Goal: Task Accomplishment & Management: Manage account settings

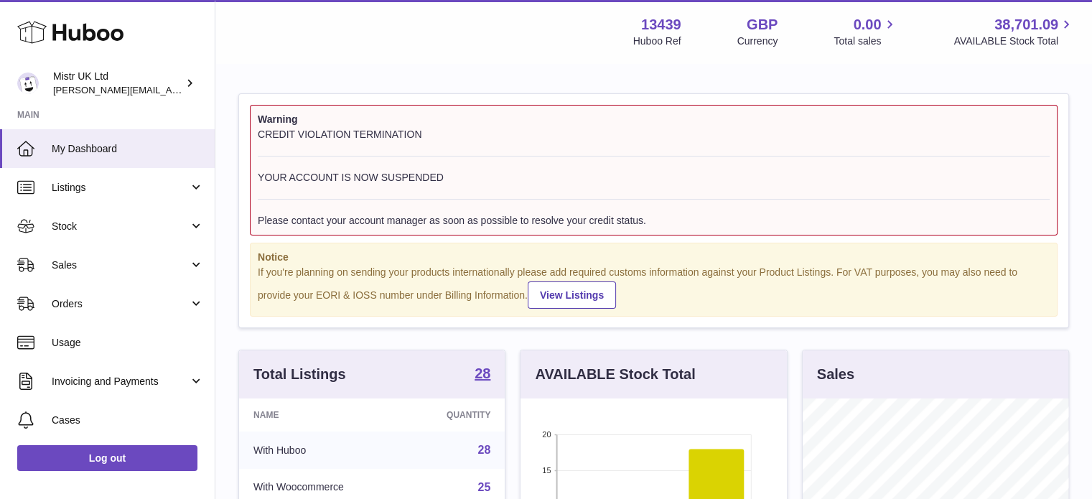
scroll to position [224, 266]
click at [113, 264] on span "Sales" at bounding box center [120, 266] width 137 height 14
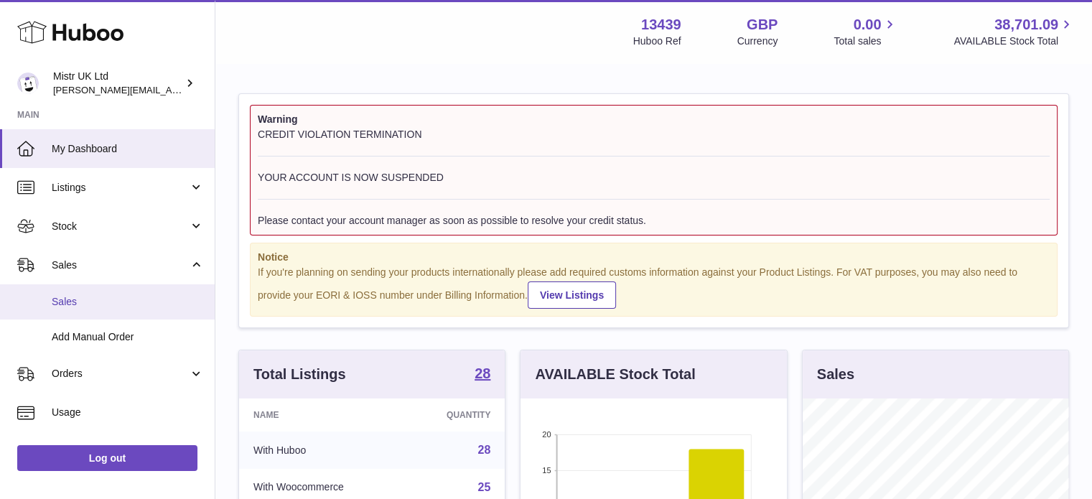
click at [92, 305] on span "Sales" at bounding box center [128, 302] width 152 height 14
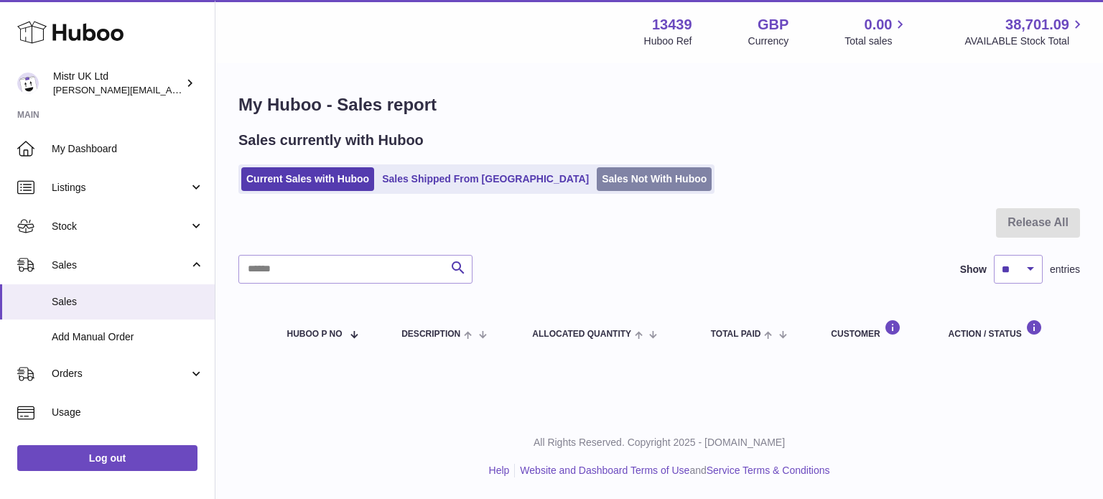
click at [597, 182] on link "Sales Not With Huboo" at bounding box center [654, 179] width 115 height 24
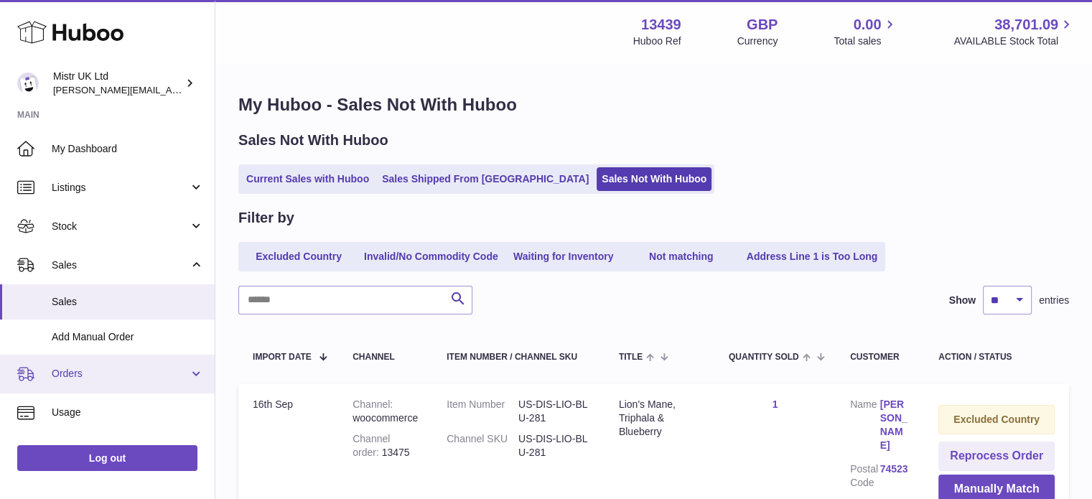
click at [80, 376] on span "Orders" at bounding box center [120, 374] width 137 height 14
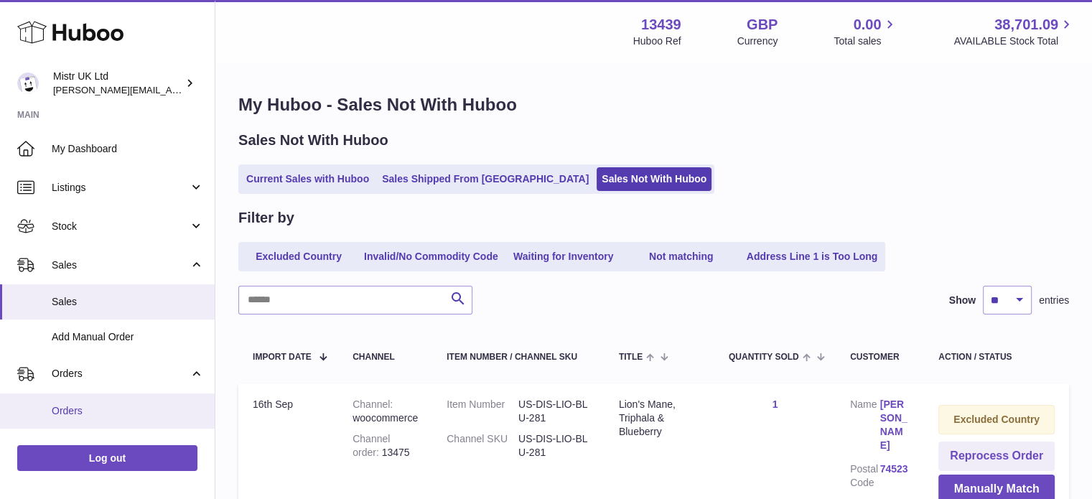
click at [73, 409] on span "Orders" at bounding box center [128, 411] width 152 height 14
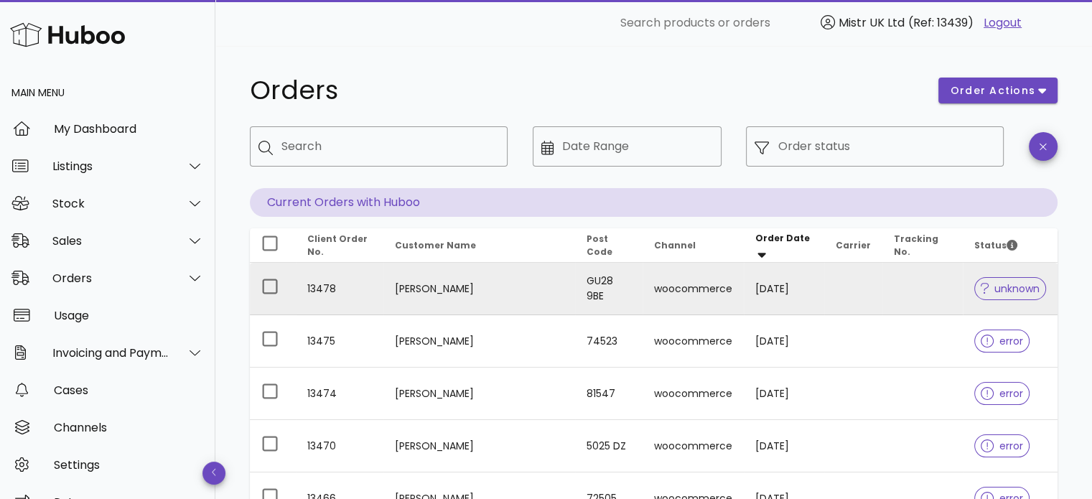
click at [1001, 290] on span "unknown" at bounding box center [1010, 289] width 59 height 10
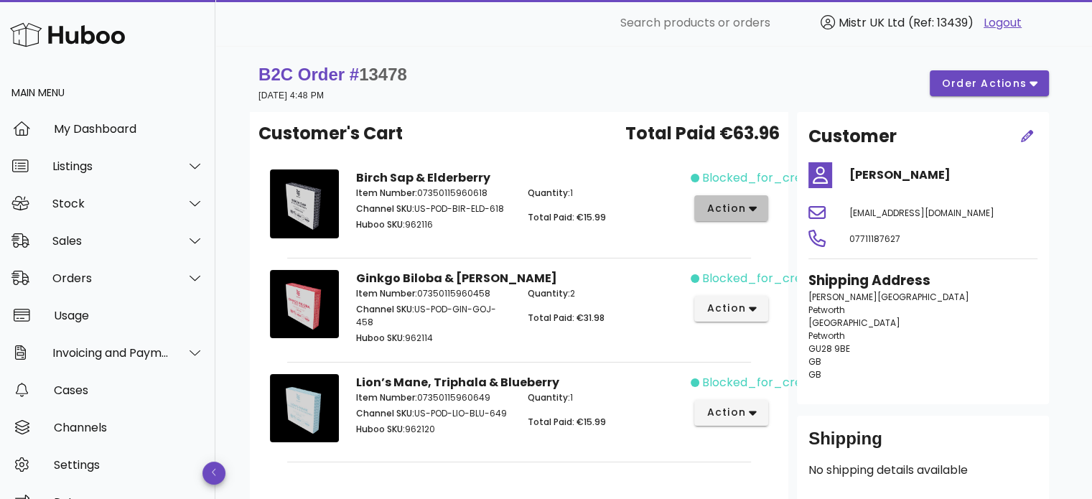
click at [753, 205] on icon "button" at bounding box center [753, 208] width 8 height 13
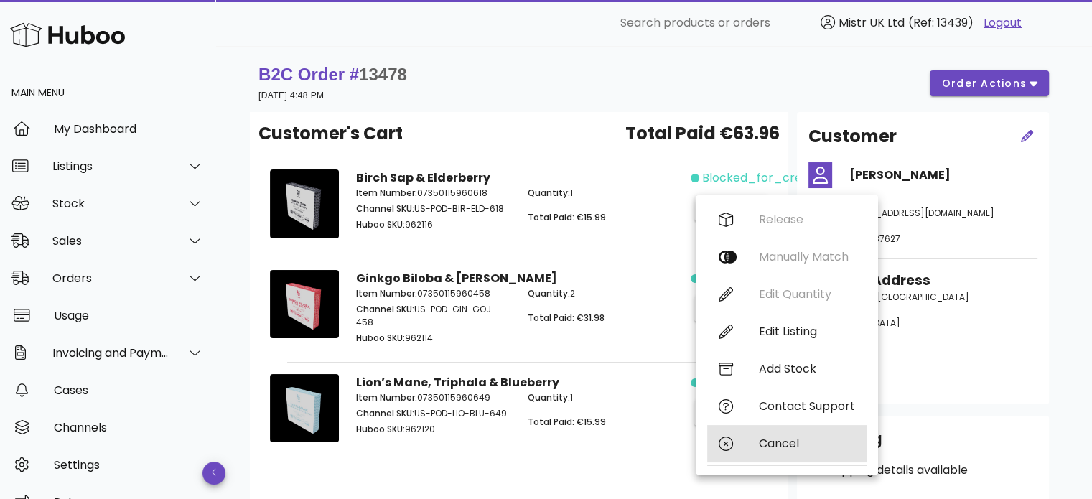
click at [770, 442] on div "Cancel" at bounding box center [807, 444] width 96 height 14
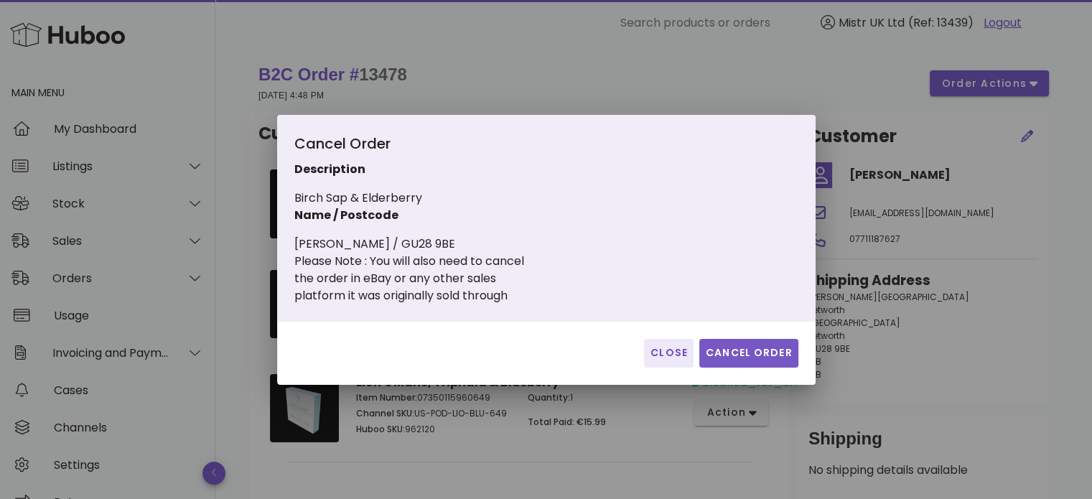
drag, startPoint x: 730, startPoint y: 335, endPoint x: 733, endPoint y: 350, distance: 15.4
click at [733, 350] on div "Close Cancel Order" at bounding box center [546, 353] width 539 height 63
click at [733, 350] on span "Cancel Order" at bounding box center [749, 352] width 88 height 15
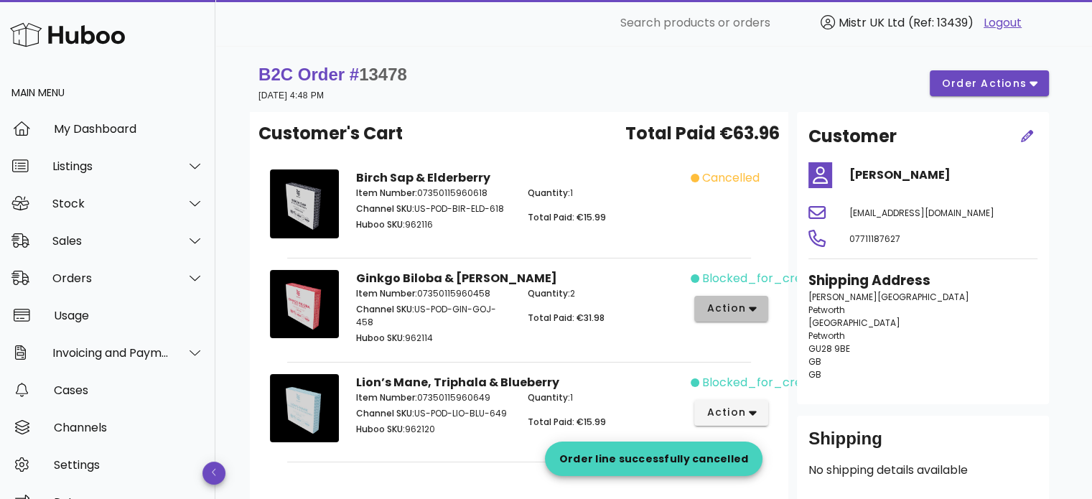
click at [753, 307] on icon "button" at bounding box center [753, 309] width 8 height 5
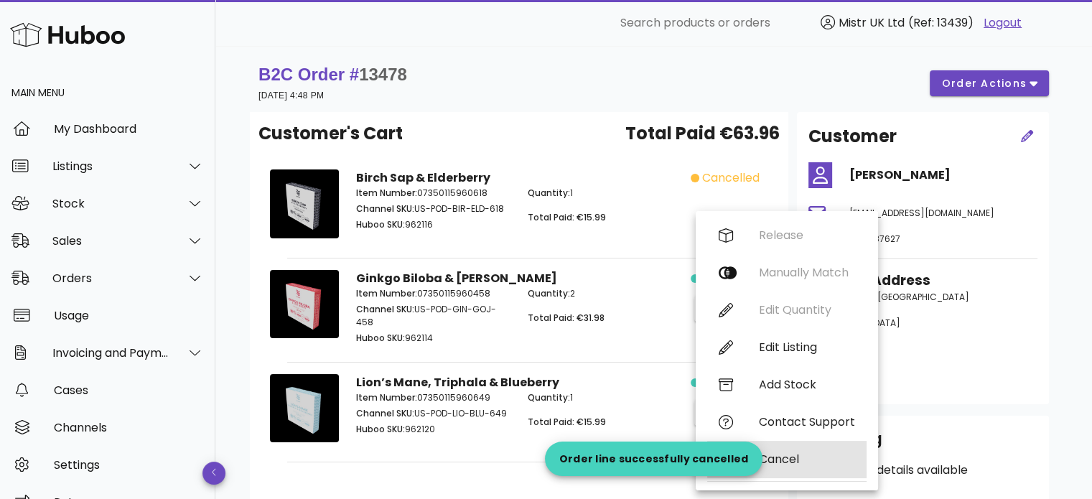
click at [781, 459] on div "Cancel" at bounding box center [807, 459] width 96 height 14
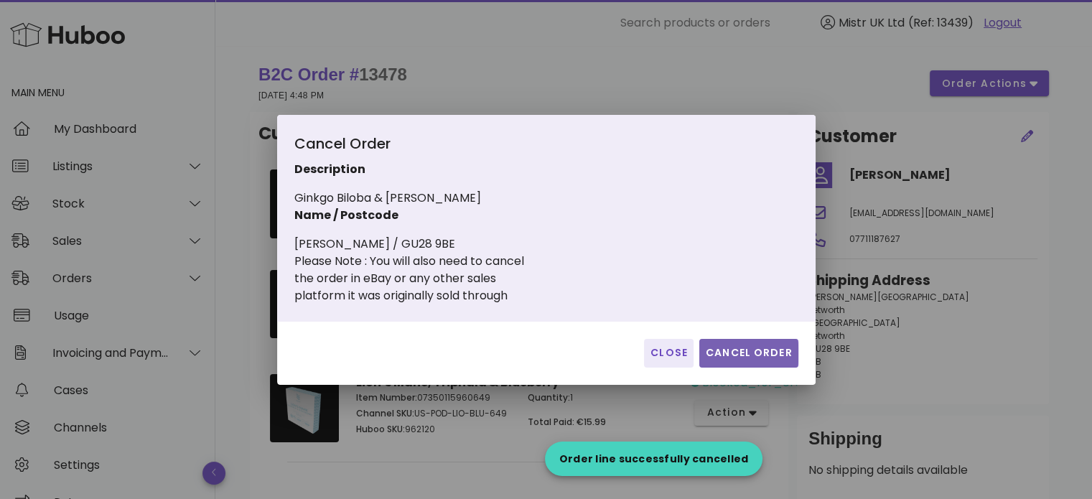
click at [750, 358] on span "Cancel Order" at bounding box center [749, 352] width 88 height 15
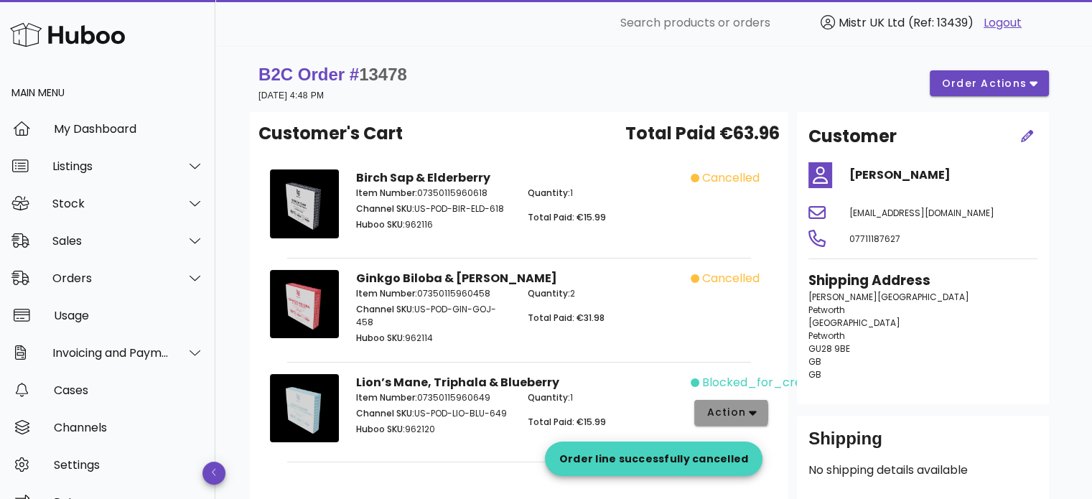
click at [755, 407] on icon "button" at bounding box center [753, 412] width 8 height 13
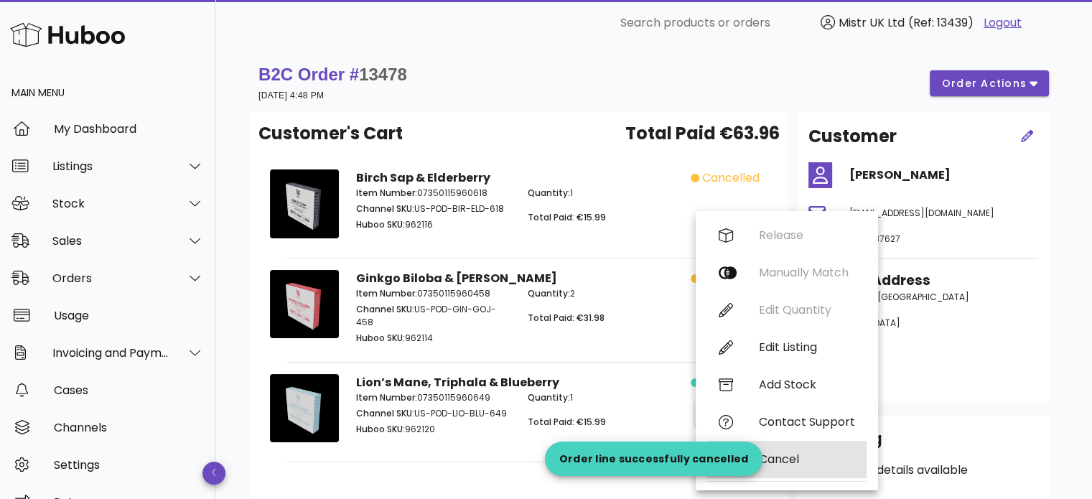
click at [787, 466] on div "Cancel" at bounding box center [807, 459] width 96 height 14
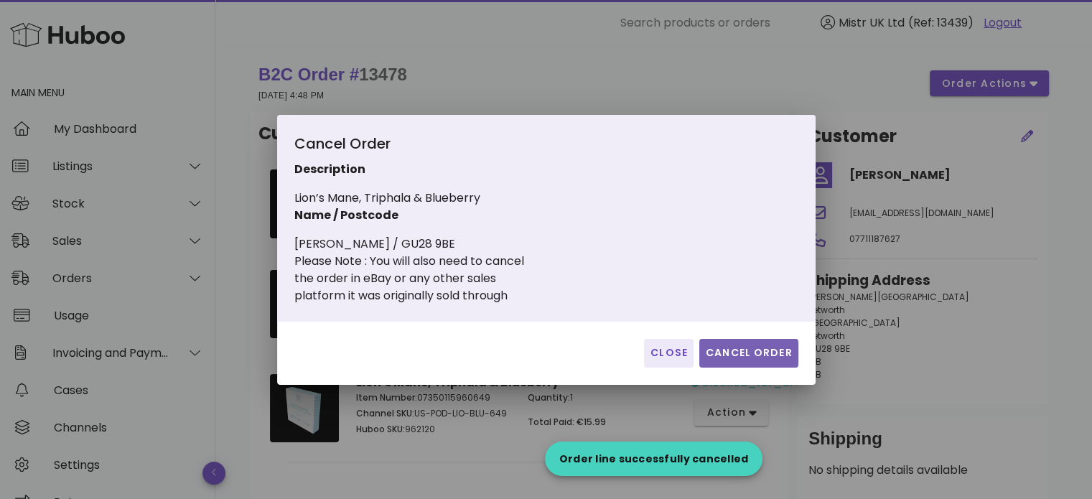
click at [747, 353] on span "Cancel Order" at bounding box center [749, 352] width 88 height 15
